Goal: Transaction & Acquisition: Purchase product/service

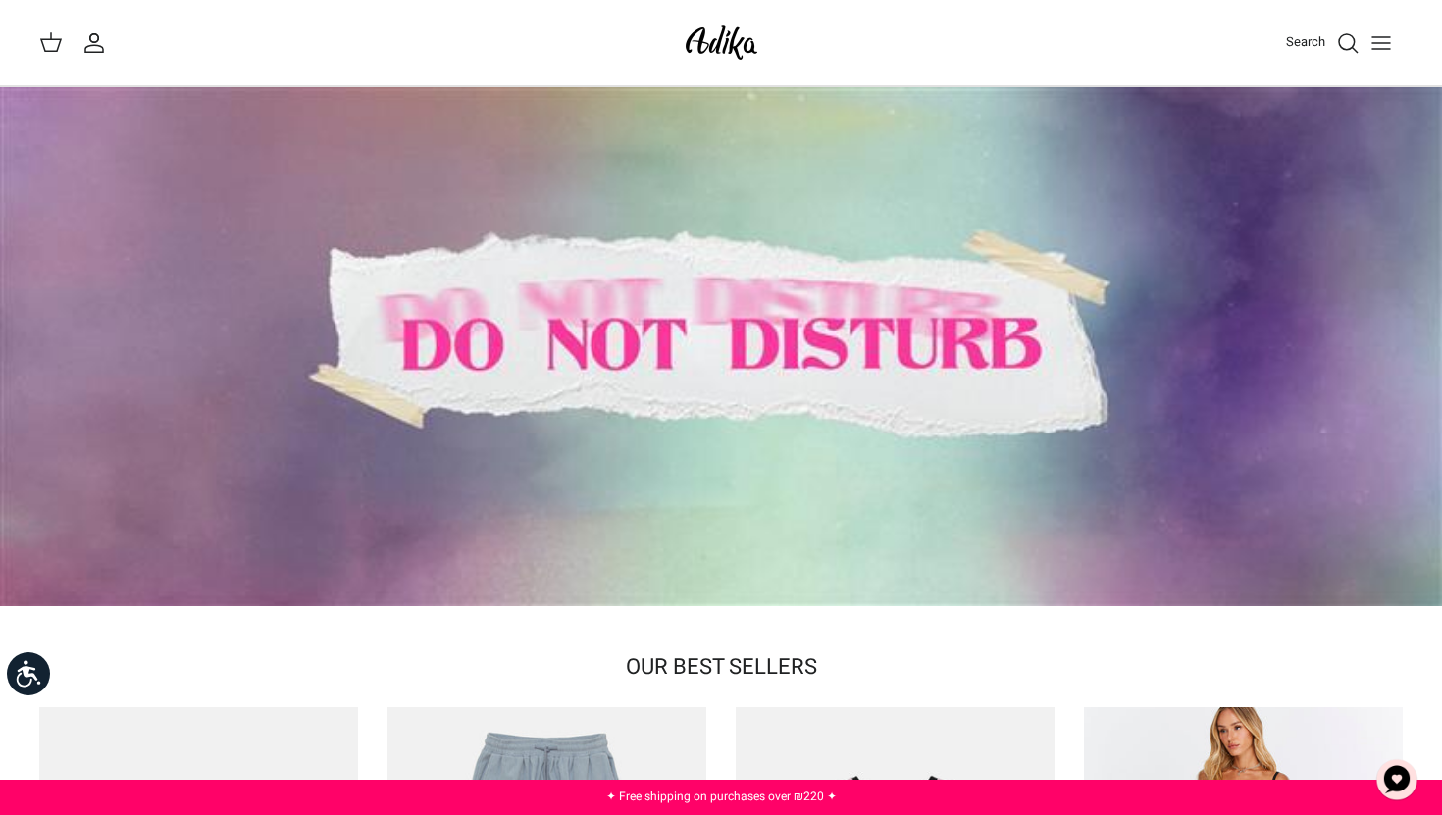
click at [1311, 41] on font "Search" at bounding box center [1305, 41] width 39 height 19
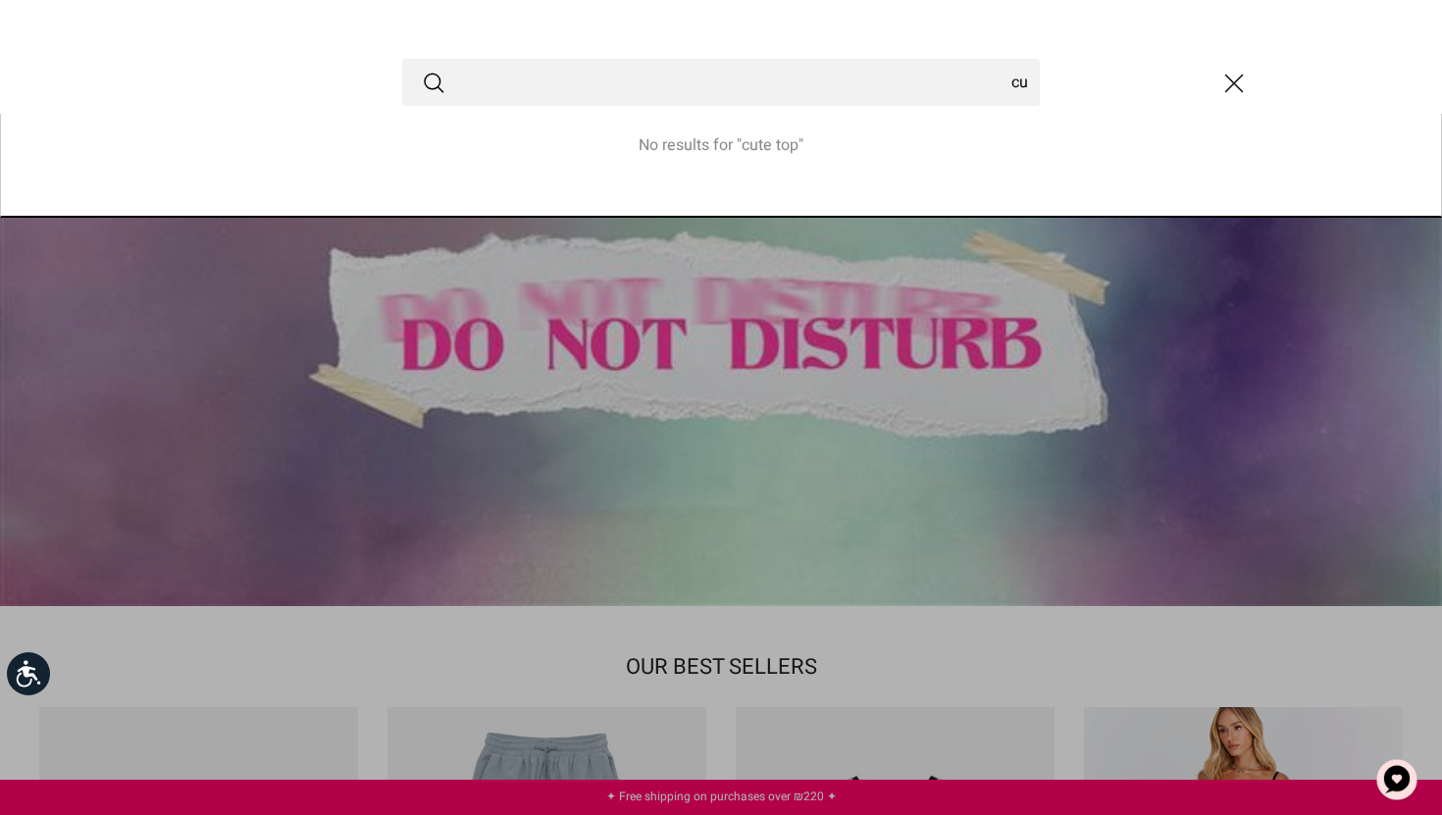
type input "c"
type input "tops"
click at [422, 70] on button "Submit" at bounding box center [434, 83] width 24 height 26
